Goal: Task Accomplishment & Management: Manage account settings

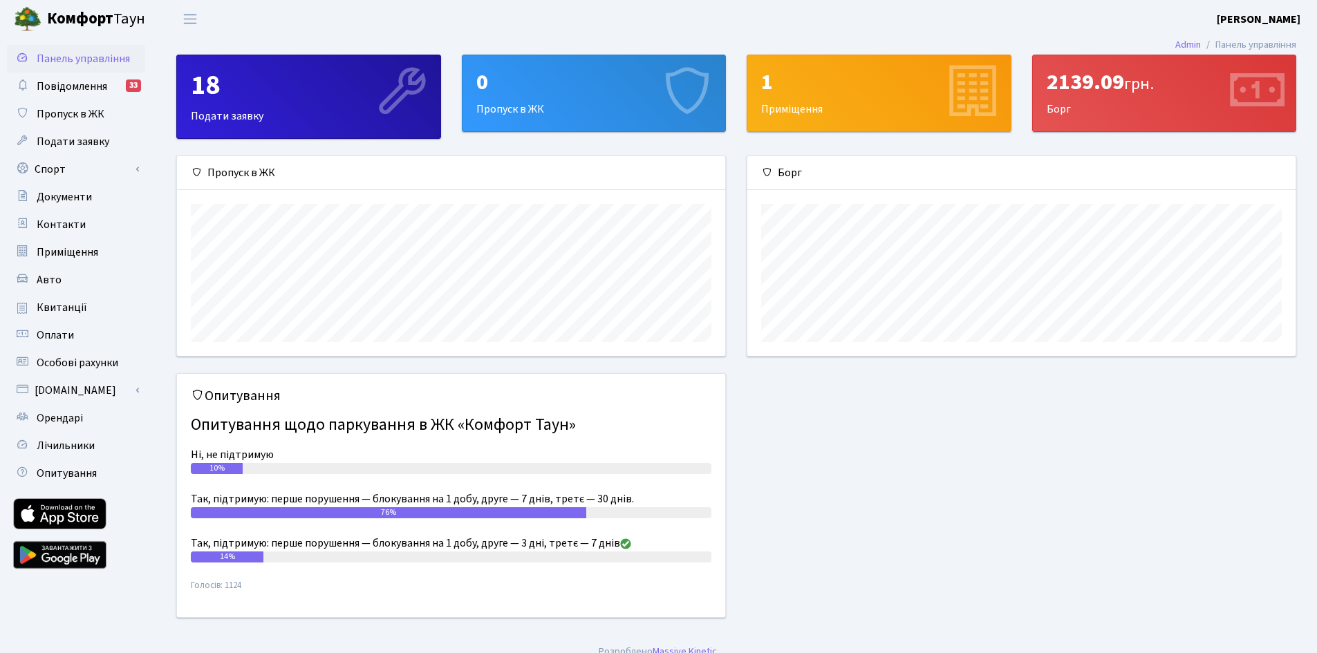
scroll to position [200, 548]
click at [80, 170] on link "Спорт" at bounding box center [76, 170] width 138 height 28
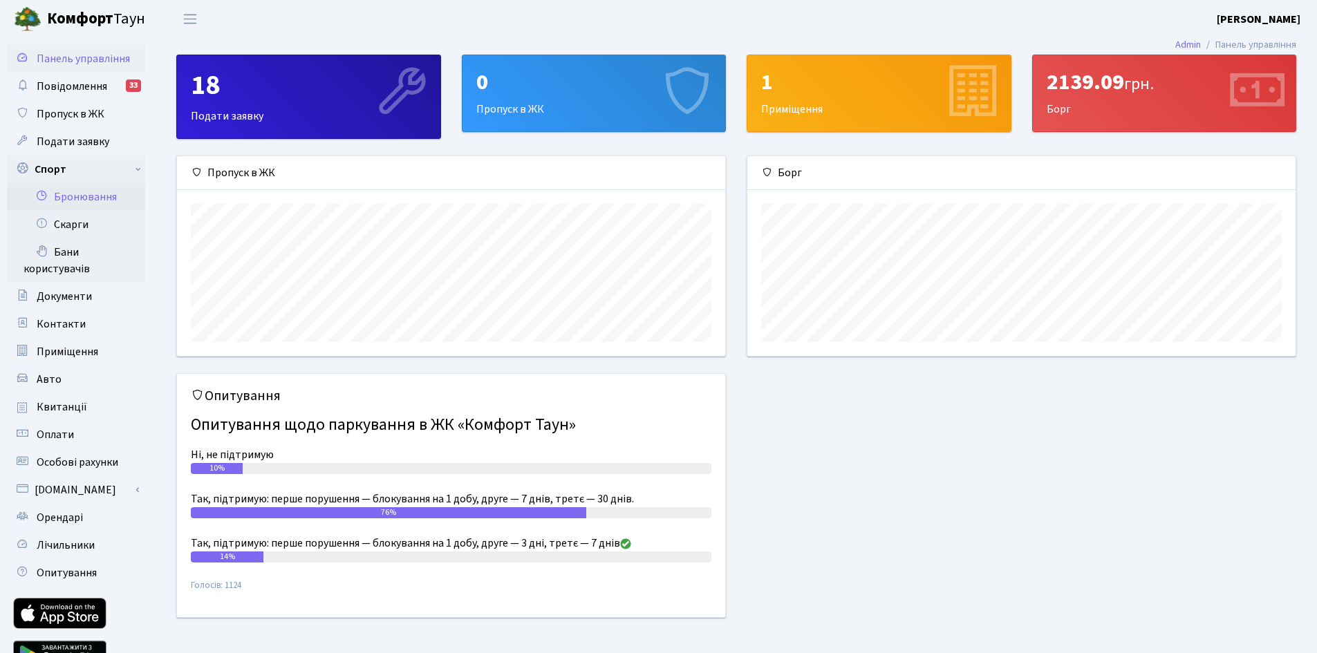
click at [96, 196] on link "Бронювання" at bounding box center [76, 197] width 138 height 28
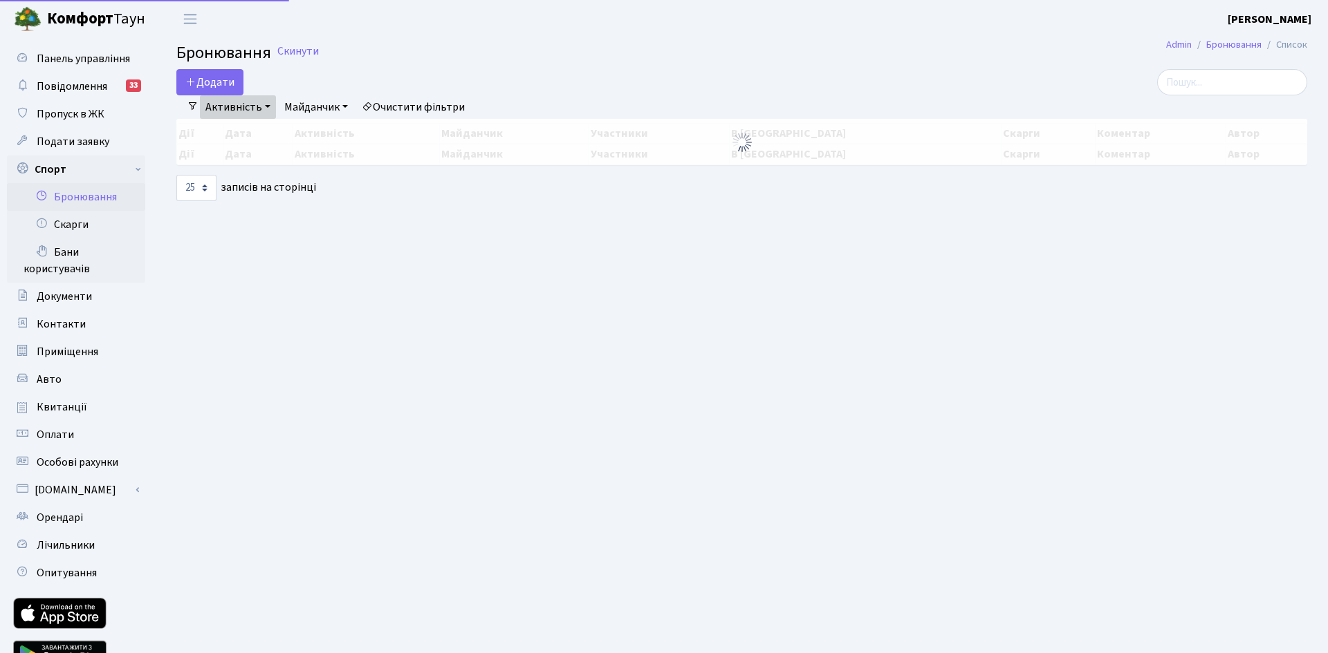
select select "25"
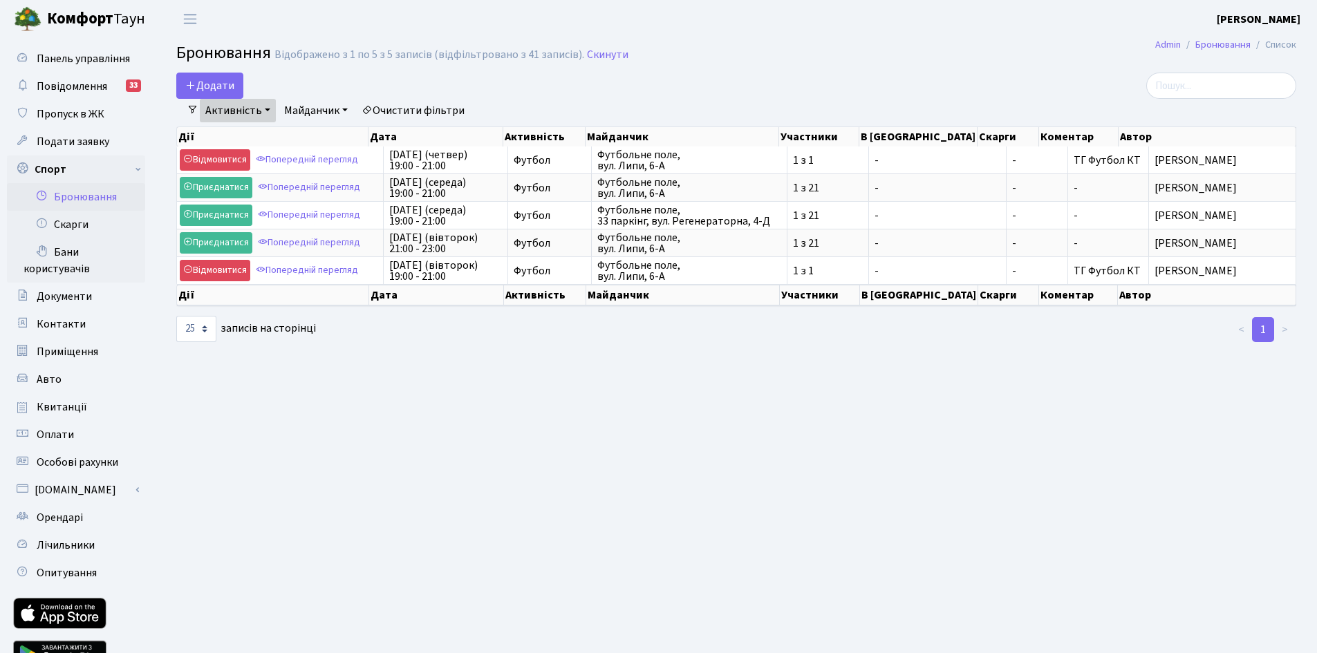
drag, startPoint x: 956, startPoint y: 409, endPoint x: 1035, endPoint y: 389, distance: 80.8
click at [956, 409] on main "Admin Бронювання Список Бронювання Відображено з 1 по 5 з 5 записів (відфільтро…" at bounding box center [737, 362] width 1162 height 649
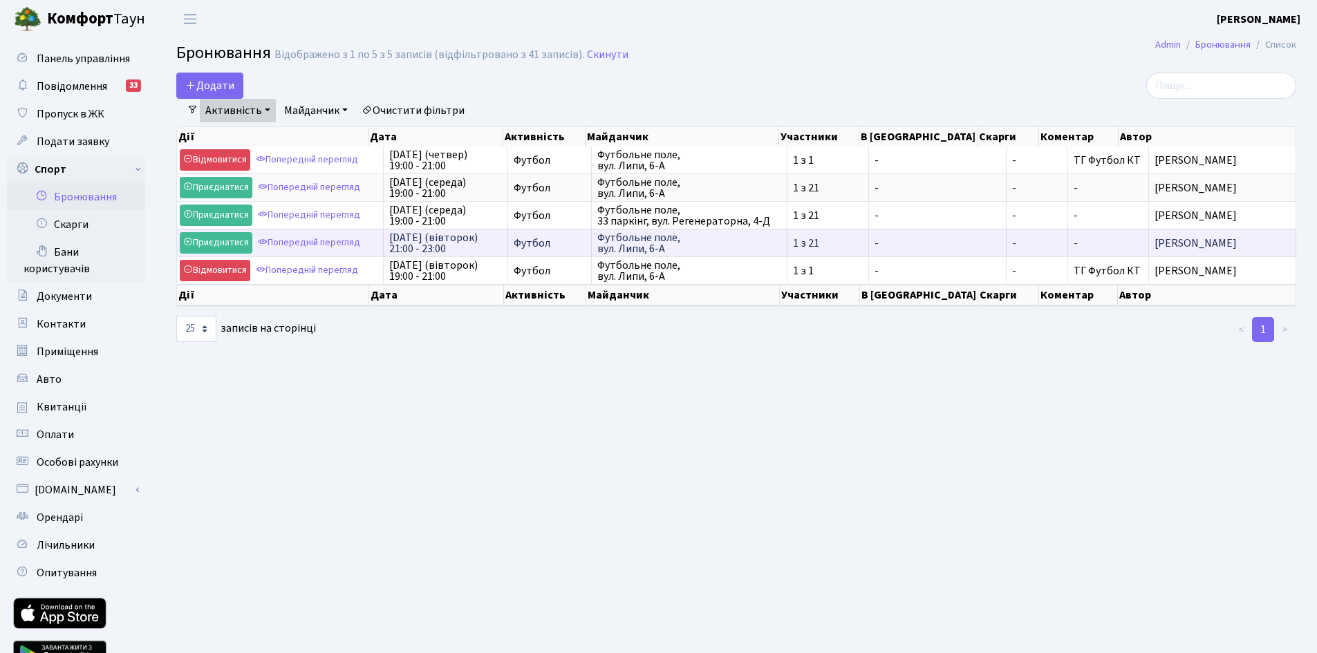
drag, startPoint x: 1201, startPoint y: 244, endPoint x: 1113, endPoint y: 248, distance: 88.6
click at [1155, 248] on span "Мельник Альона Олександрівна" at bounding box center [1223, 243] width 136 height 11
click at [1155, 244] on span "Мельник Альона Олександрівна" at bounding box center [1223, 243] width 136 height 11
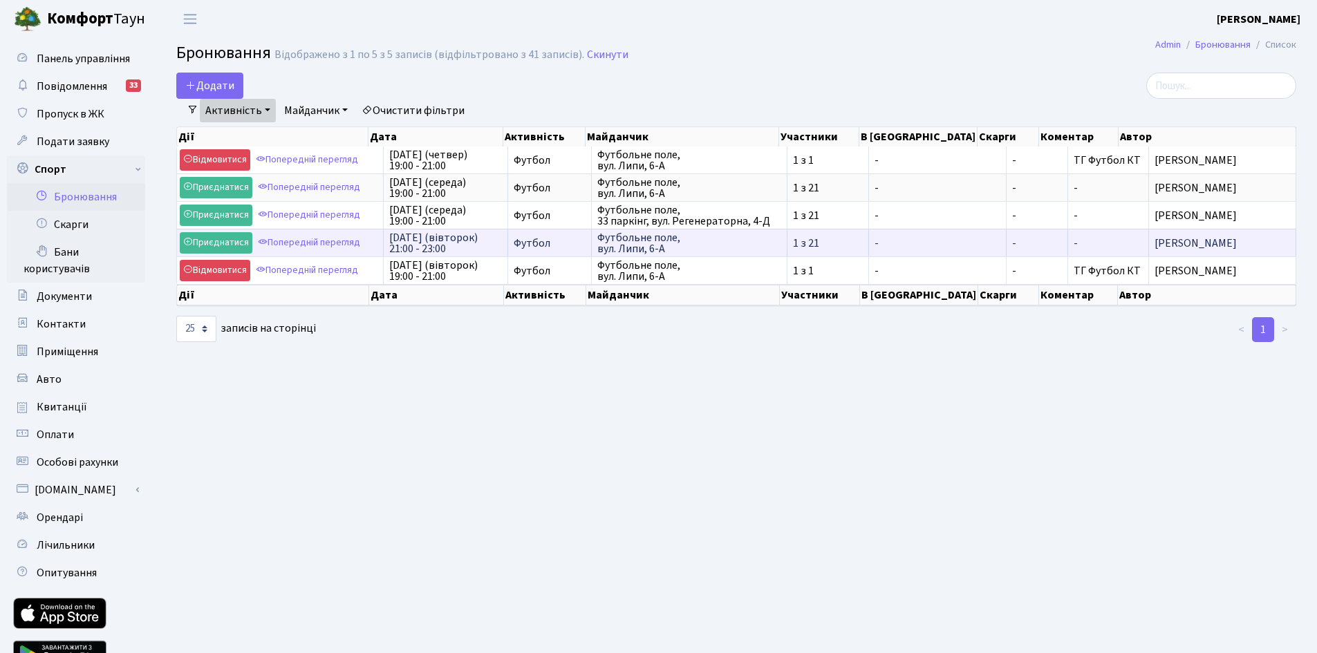
click at [1204, 242] on span "Мельник Альона Олександрівна" at bounding box center [1223, 243] width 136 height 11
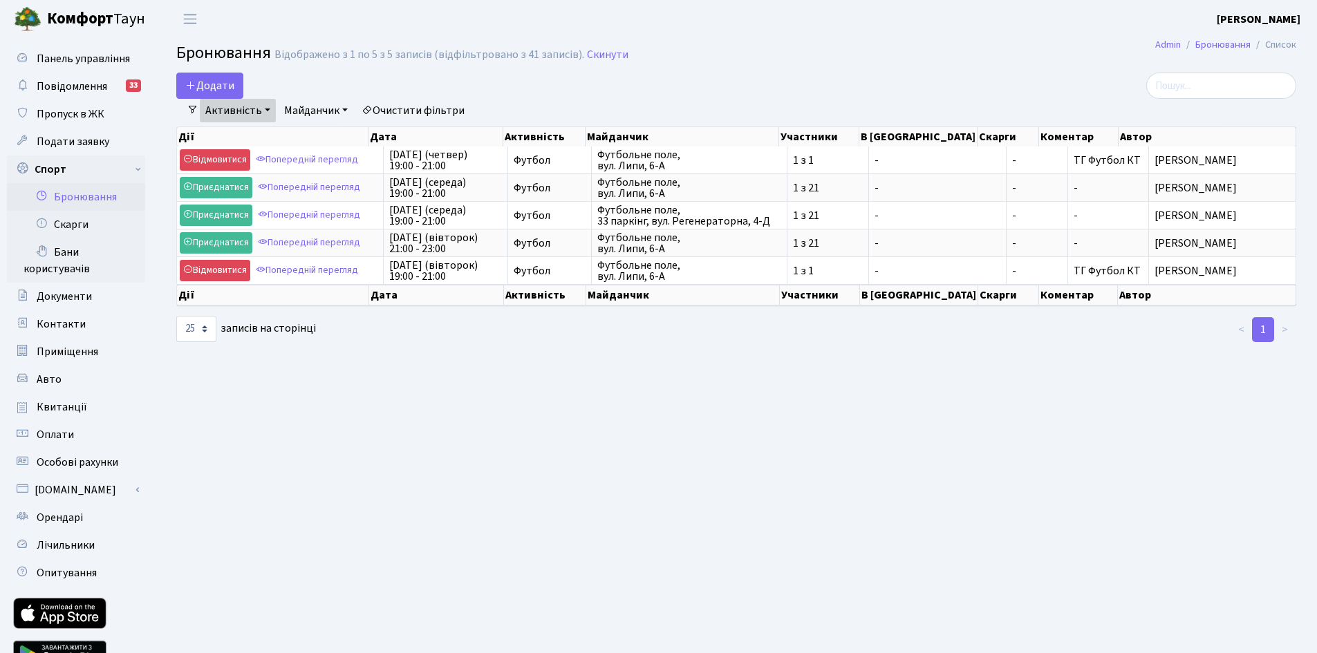
drag, startPoint x: 1272, startPoint y: 241, endPoint x: 348, endPoint y: 327, distance: 927.8
click at [301, 237] on tr "Приєднатися Попередній перегляд 19-го серпня (вівторок) 21:00 - 23:00 Футбол Фу…" at bounding box center [737, 243] width 1120 height 28
click at [397, 423] on main "Admin Бронювання Список Бронювання Відображено з 1 по 5 з 5 записів (відфільтро…" at bounding box center [737, 362] width 1162 height 649
drag, startPoint x: 454, startPoint y: 194, endPoint x: 475, endPoint y: 408, distance: 214.7
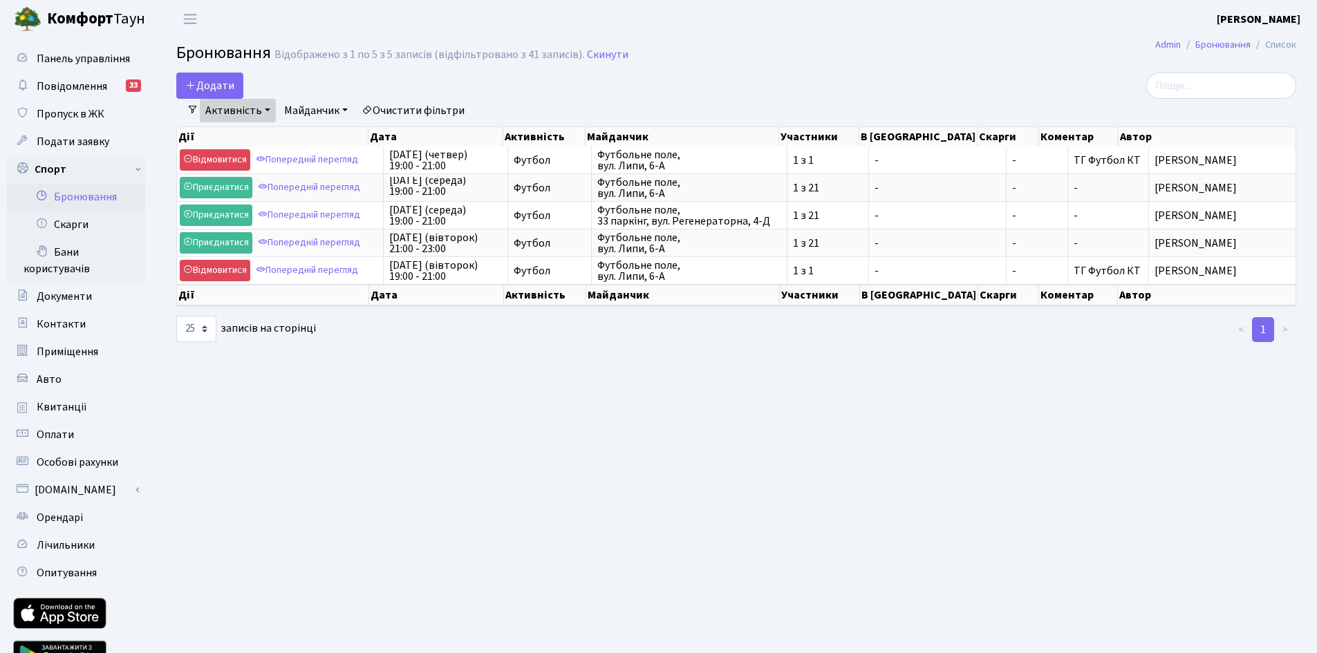
click at [473, 340] on div "Дії Дата Активність Майданчик Участники В черзі Скарги Коментар Автор Дії Дата …" at bounding box center [736, 232] width 1120 height 221
click at [478, 428] on main "Admin Бронювання Список Бронювання Відображено з 1 по 5 з 5 записів (відфільтро…" at bounding box center [737, 362] width 1162 height 649
